Goal: Task Accomplishment & Management: Complete application form

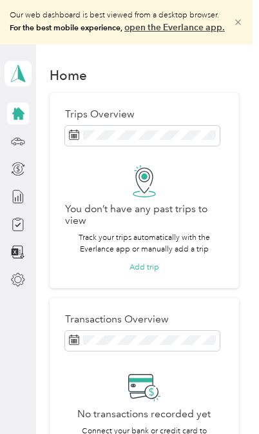
click at [17, 115] on icon at bounding box center [18, 113] width 12 height 12
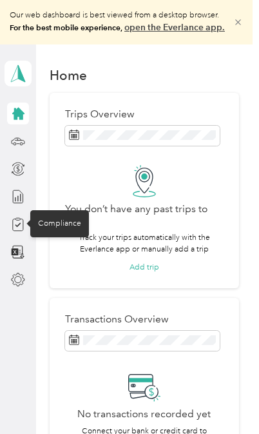
click at [48, 221] on div "Compliance" at bounding box center [59, 223] width 59 height 27
click at [14, 223] on icon at bounding box center [18, 224] width 14 height 14
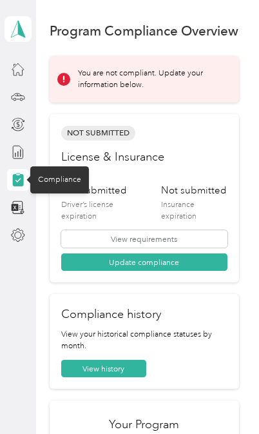
click at [228, 258] on button "Update compliance" at bounding box center [144, 261] width 166 height 17
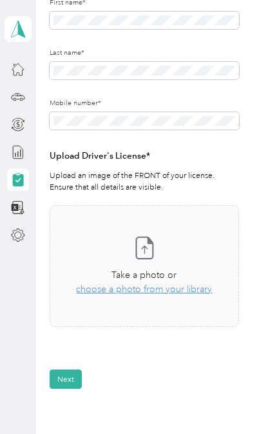
scroll to position [264, 0]
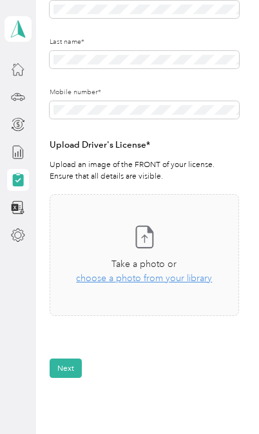
click at [104, 277] on span "choose a photo from your library" at bounding box center [144, 278] width 136 height 11
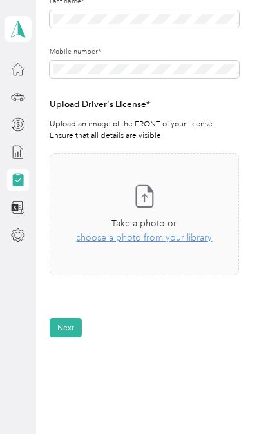
scroll to position [305, 0]
click at [142, 194] on icon at bounding box center [145, 196] width 26 height 26
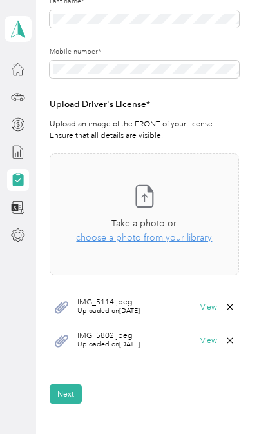
click at [74, 340] on div "IMG_5802.jpeg Uploaded on 8/29/2025 View" at bounding box center [145, 340] width 190 height 33
click at [208, 344] on button "View" at bounding box center [208, 340] width 17 height 8
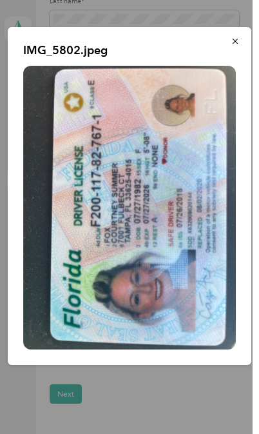
click at [237, 37] on icon "button" at bounding box center [235, 41] width 9 height 9
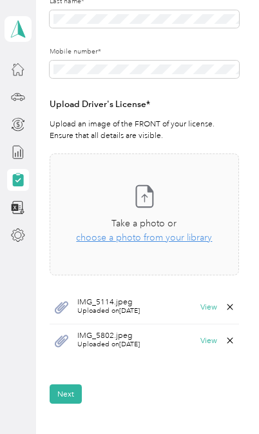
click at [233, 341] on icon at bounding box center [230, 340] width 10 height 10
click at [200, 346] on button "Yes" at bounding box center [208, 347] width 22 height 17
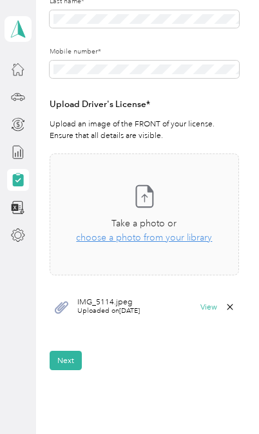
click at [95, 302] on span "IMG_5114.jpeg" at bounding box center [108, 302] width 63 height 8
click at [210, 311] on button "View" at bounding box center [208, 307] width 17 height 8
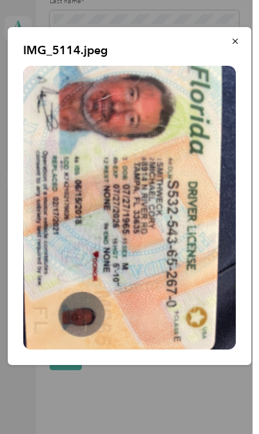
click at [233, 39] on icon "button" at bounding box center [235, 41] width 9 height 9
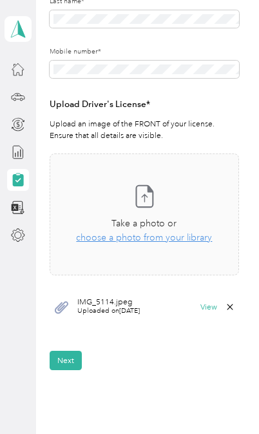
click at [61, 355] on button "Next" at bounding box center [66, 360] width 32 height 19
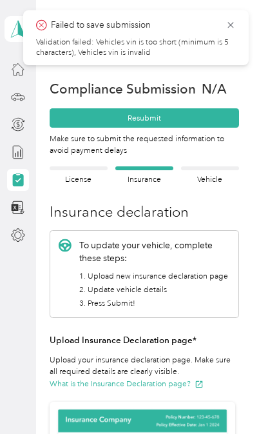
click at [83, 212] on h3 "Insurance declaration" at bounding box center [145, 211] width 190 height 21
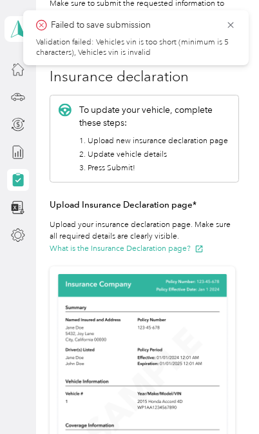
scroll to position [135, 0]
click at [78, 200] on h3 "Upload Insurance Declaration page*" at bounding box center [145, 205] width 190 height 14
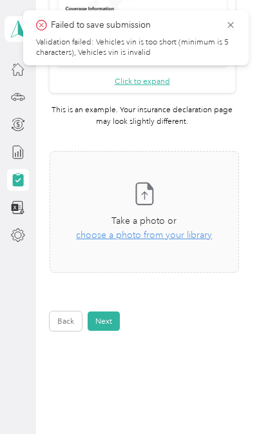
scroll to position [551, 0]
click at [129, 237] on span "choose a photo from your library" at bounding box center [144, 235] width 136 height 11
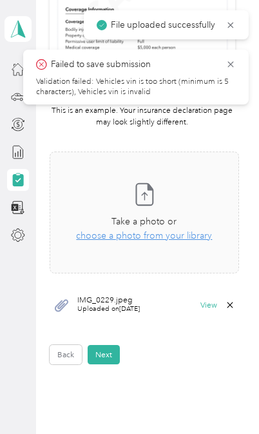
click at [232, 67] on icon at bounding box center [231, 65] width 10 height 12
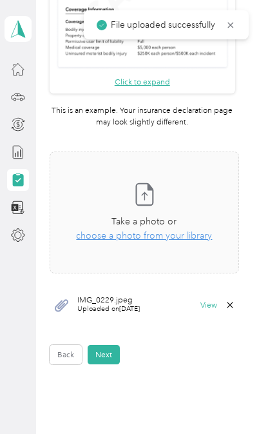
click at [208, 305] on button "View" at bounding box center [208, 305] width 17 height 8
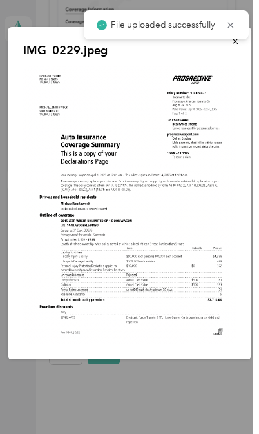
click at [232, 28] on icon at bounding box center [231, 25] width 10 height 12
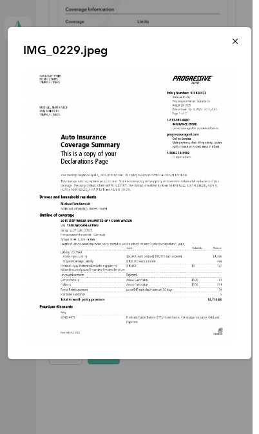
click at [236, 38] on icon "button" at bounding box center [235, 41] width 9 height 9
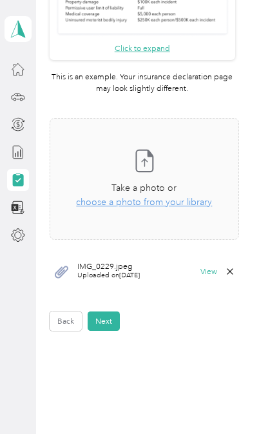
scroll to position [584, 0]
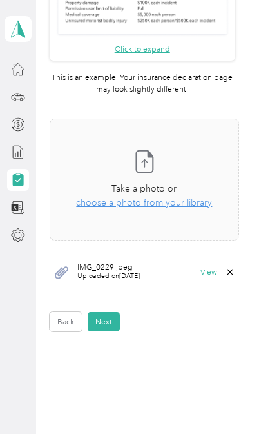
click at [98, 320] on button "Next" at bounding box center [104, 321] width 32 height 19
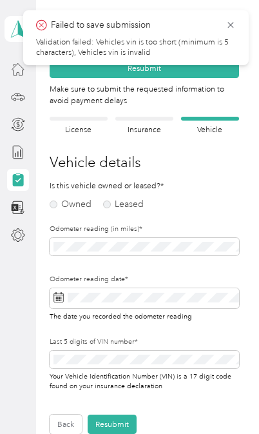
scroll to position [46, 0]
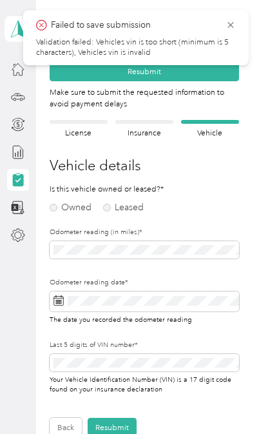
click at [54, 206] on label "Owned" at bounding box center [71, 207] width 42 height 9
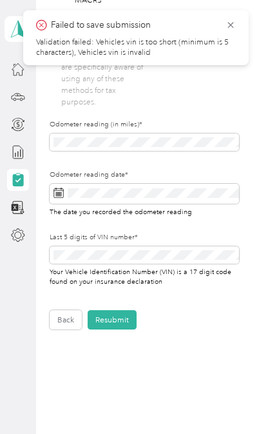
scroll to position [453, 0]
click at [229, 19] on icon at bounding box center [231, 25] width 10 height 12
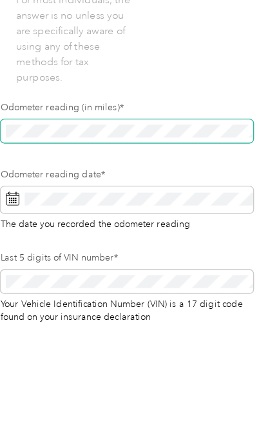
scroll to position [316, 0]
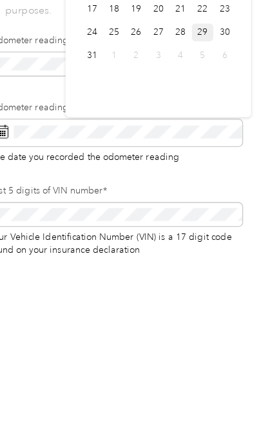
click at [54, 325] on icon at bounding box center [59, 330] width 10 height 10
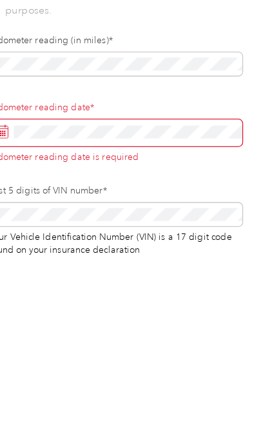
scroll to position [56, 0]
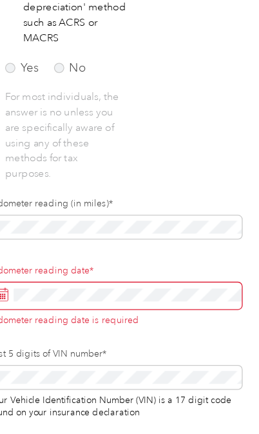
click at [50, 321] on span at bounding box center [145, 331] width 190 height 20
click at [54, 327] on icon at bounding box center [59, 327] width 10 height 0
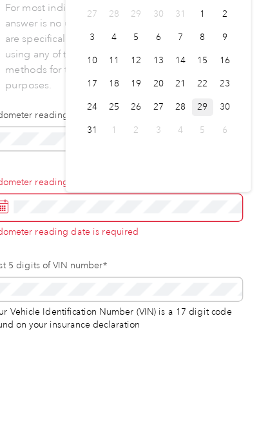
click at [201, 249] on div "29" at bounding box center [209, 256] width 17 height 14
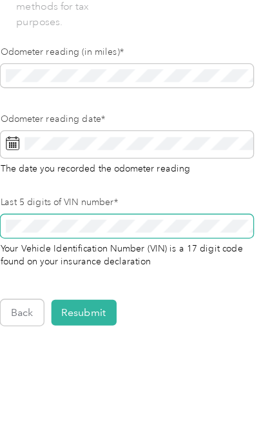
scroll to position [440, 0]
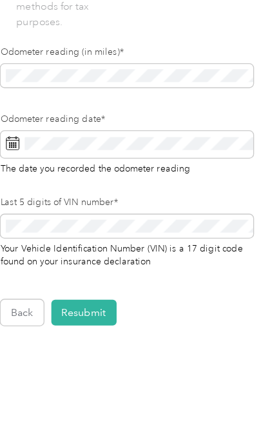
click at [88, 323] on button "Resubmit" at bounding box center [112, 332] width 49 height 19
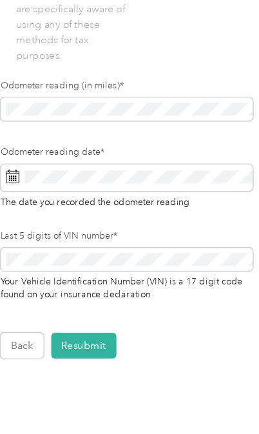
scroll to position [434, 0]
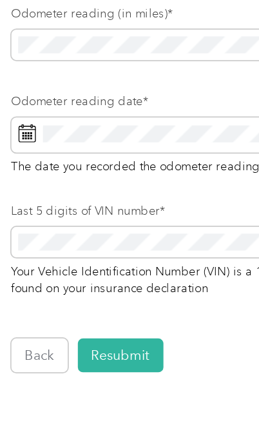
click at [88, 348] on button "Resubmit" at bounding box center [112, 357] width 49 height 19
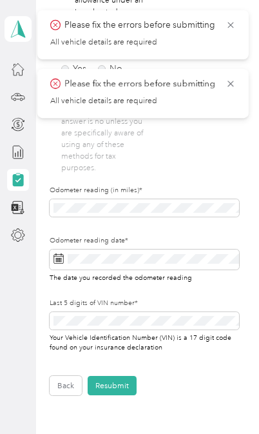
scroll to position [406, 0]
click at [230, 85] on icon at bounding box center [231, 84] width 10 height 12
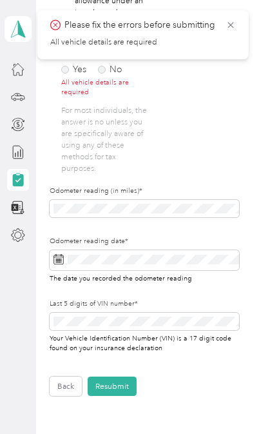
click at [231, 28] on icon at bounding box center [231, 25] width 10 height 12
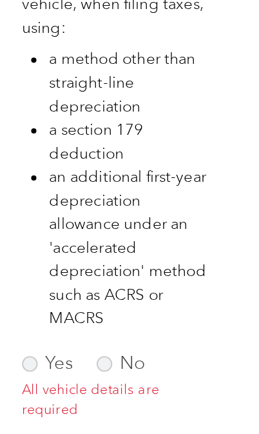
scroll to position [287, 0]
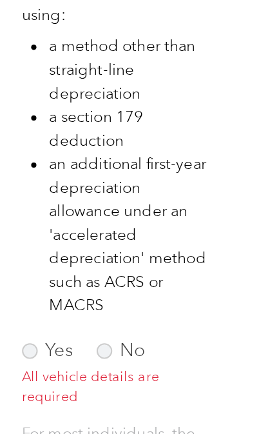
click at [61, 184] on label "Yes" at bounding box center [73, 188] width 25 height 9
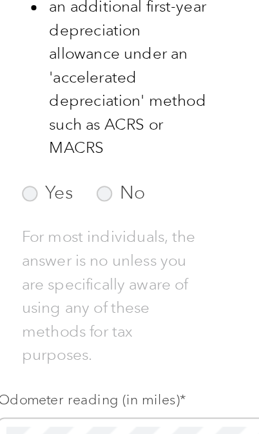
scroll to position [364, 0]
click at [61, 107] on label "Yes" at bounding box center [73, 111] width 25 height 9
click at [98, 107] on label "No" at bounding box center [110, 111] width 24 height 9
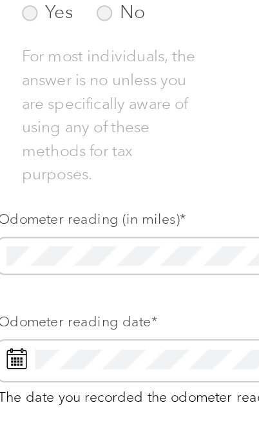
scroll to position [453, 0]
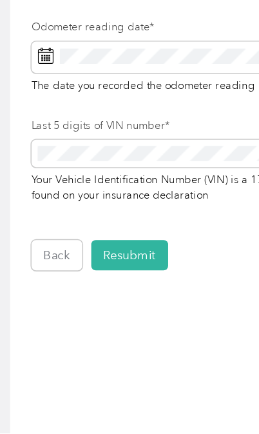
click at [88, 311] on button "Resubmit" at bounding box center [112, 320] width 49 height 19
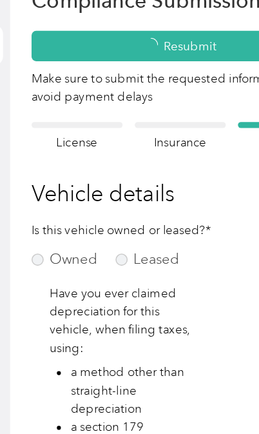
scroll to position [0, 0]
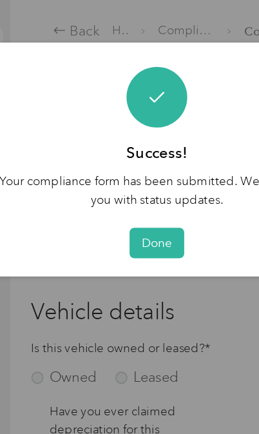
click at [112, 152] on button "Done" at bounding box center [129, 154] width 35 height 19
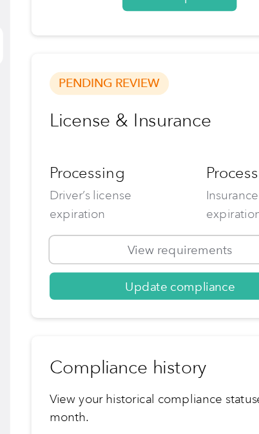
scroll to position [207, 0]
